Goal: Task Accomplishment & Management: Complete application form

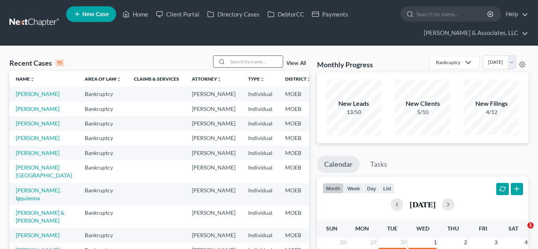
click at [241, 59] on input "search" at bounding box center [255, 61] width 55 height 11
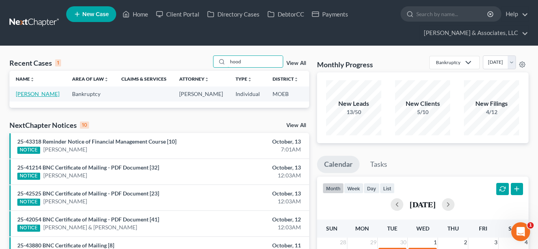
type input "hood"
click at [24, 93] on link "[PERSON_NAME]" at bounding box center [38, 94] width 44 height 7
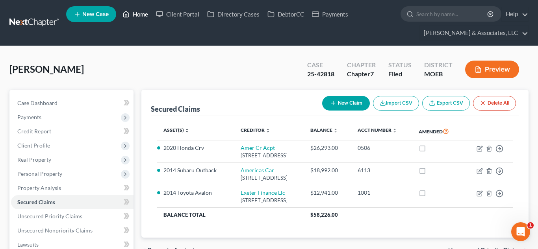
click at [137, 11] on link "Home" at bounding box center [135, 14] width 33 height 14
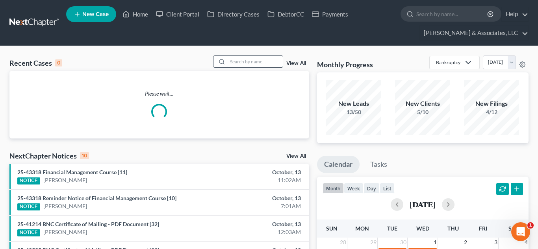
click at [246, 60] on input "search" at bounding box center [255, 61] width 55 height 11
type input "e"
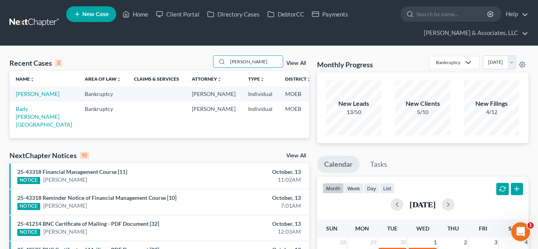
type input "[PERSON_NAME]"
click at [267, 61] on input "[PERSON_NAME]" at bounding box center [255, 61] width 55 height 11
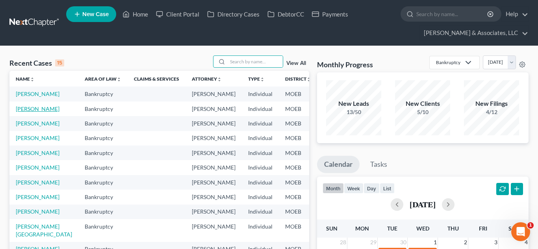
click at [23, 112] on link "[PERSON_NAME]" at bounding box center [38, 109] width 44 height 7
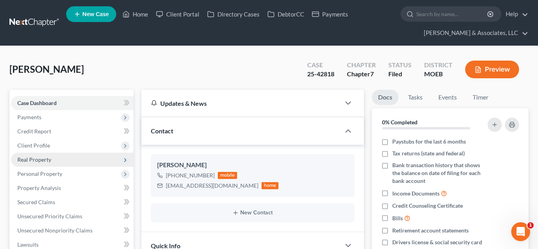
click at [39, 145] on span "Client Profile" at bounding box center [33, 145] width 33 height 7
click at [65, 160] on span "Filing Information" at bounding box center [55, 159] width 44 height 7
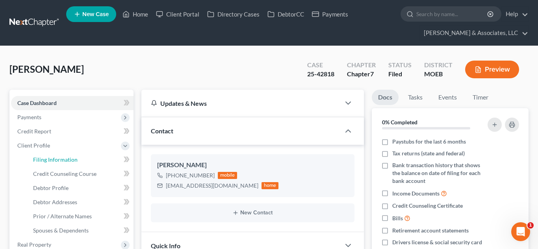
scroll to position [1056, 0]
select select "1"
select select "0"
select select "45"
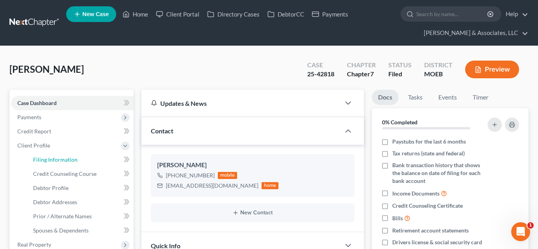
select select "0"
select select "26"
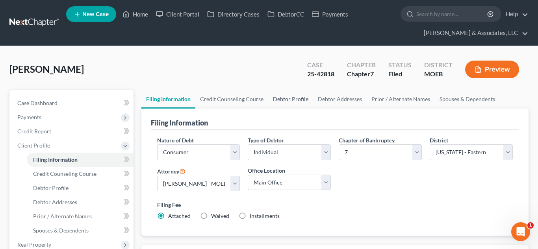
click at [278, 104] on link "Debtor Profile" at bounding box center [290, 99] width 45 height 19
select select "0"
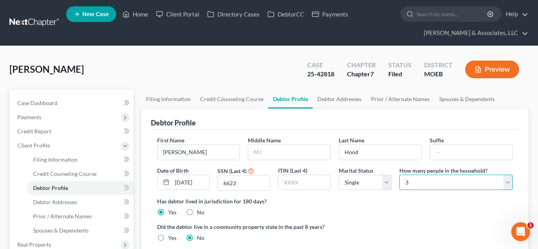
click at [408, 183] on select "Select 1 2 3 4 5 6 7 8 9 10 11 12 13 14 15 16 17 18 19 20" at bounding box center [455, 183] width 113 height 16
select select "0"
click at [399, 175] on select "Select 1 2 3 4 5 6 7 8 9 10 11 12 13 14 15 16 17 18 19 20" at bounding box center [455, 183] width 113 height 16
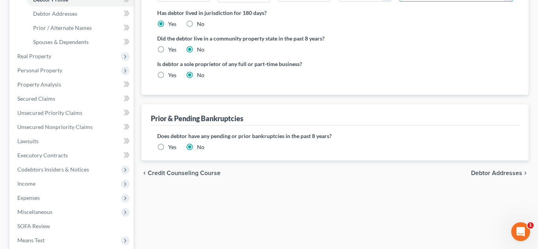
scroll to position [283, 0]
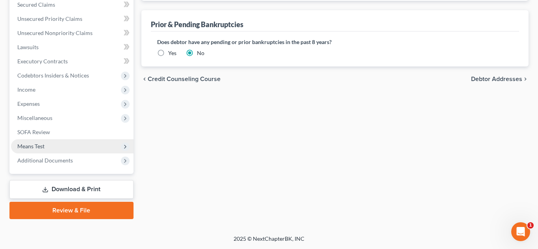
click at [53, 150] on span "Means Test" at bounding box center [72, 146] width 122 height 14
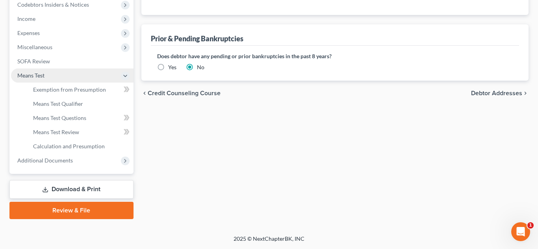
scroll to position [198, 0]
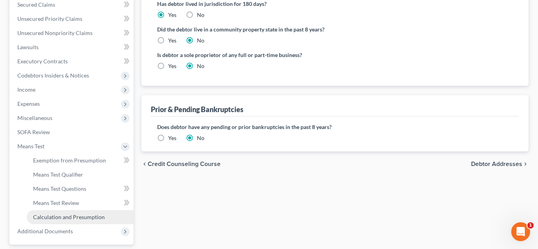
click at [86, 215] on span "Calculation and Presumption" at bounding box center [69, 217] width 72 height 7
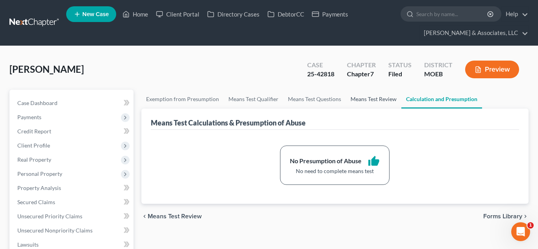
click at [388, 103] on link "Means Test Review" at bounding box center [374, 99] width 56 height 19
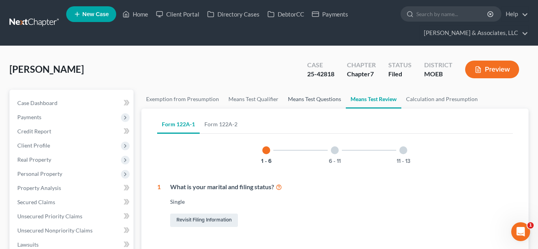
click at [312, 101] on link "Means Test Questions" at bounding box center [314, 99] width 63 height 19
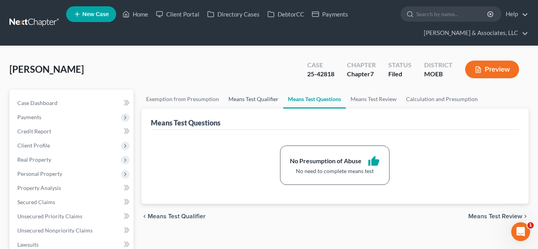
click at [251, 98] on link "Means Test Qualifier" at bounding box center [253, 99] width 59 height 19
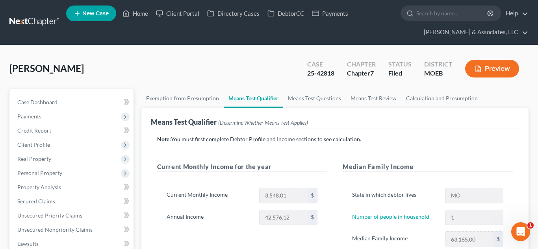
scroll to position [0, 0]
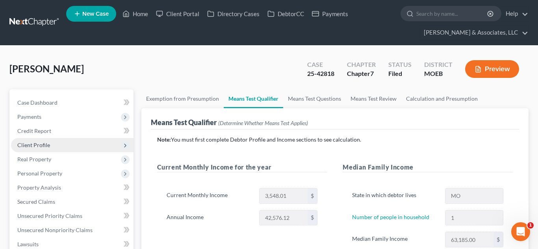
click at [54, 148] on span "Client Profile" at bounding box center [72, 145] width 122 height 14
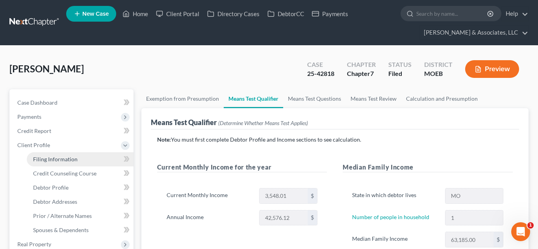
click at [59, 159] on span "Filing Information" at bounding box center [55, 159] width 44 height 7
select select "1"
select select "0"
select select "45"
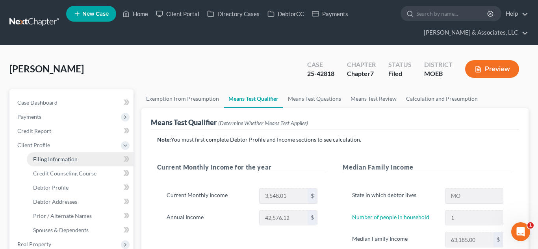
select select "0"
select select "26"
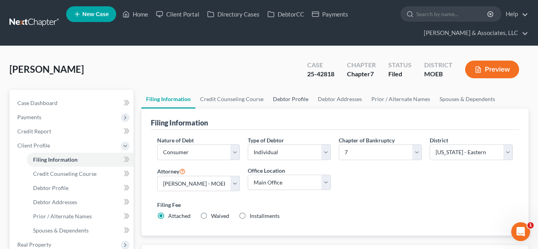
click at [290, 103] on link "Debtor Profile" at bounding box center [290, 99] width 45 height 19
select select "0"
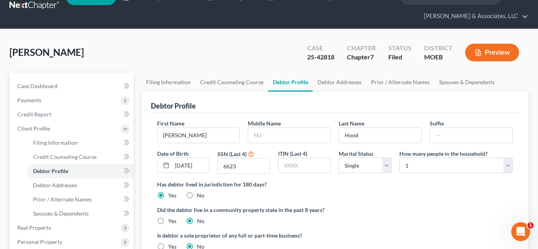
scroll to position [43, 0]
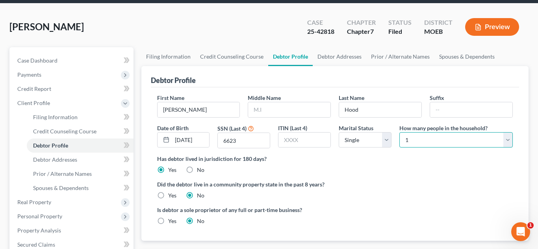
click at [419, 141] on select "Select 1 2 3 4 5 6 7 8 9 10 11 12 13 14 15 16 17 18 19 20" at bounding box center [455, 140] width 113 height 16
select select "2"
click at [399, 132] on select "Select 1 2 3 4 5 6 7 8 9 10 11 12 13 14 15 16 17 18 19 20" at bounding box center [455, 140] width 113 height 16
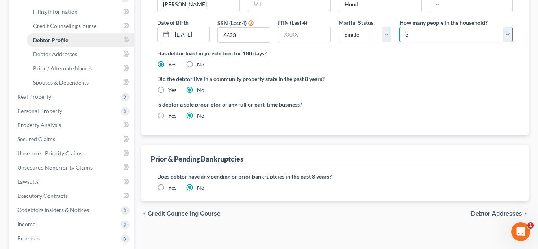
scroll to position [0, 0]
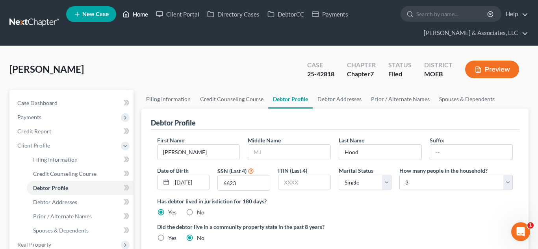
click at [139, 18] on link "Home" at bounding box center [135, 14] width 33 height 14
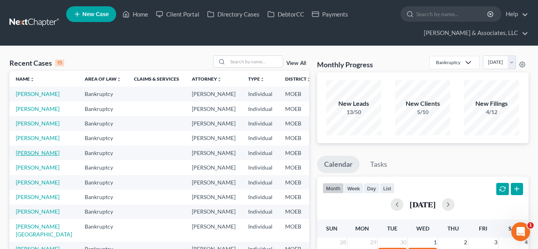
click at [26, 156] on link "[PERSON_NAME]" at bounding box center [38, 153] width 44 height 7
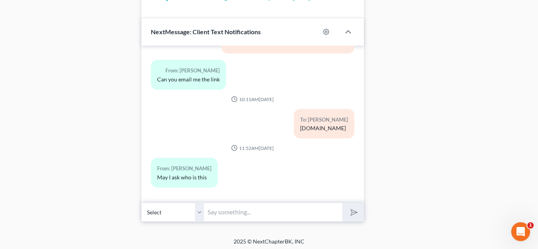
scroll to position [592, 0]
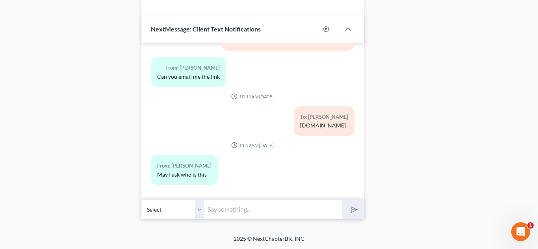
click at [268, 216] on input "text" at bounding box center [273, 209] width 138 height 19
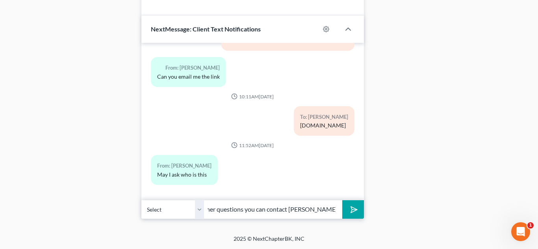
scroll to position [0, 313]
type input "You responded to our automated message asking for the credit counseling link fo…"
click at [342, 200] on button "submit" at bounding box center [353, 209] width 22 height 19
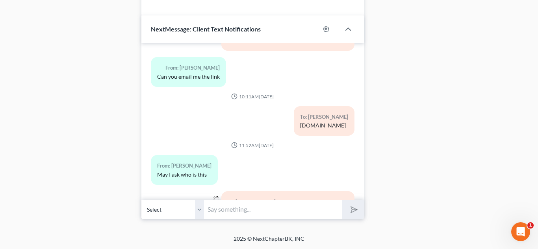
scroll to position [156, 0]
